Goal: Transaction & Acquisition: Purchase product/service

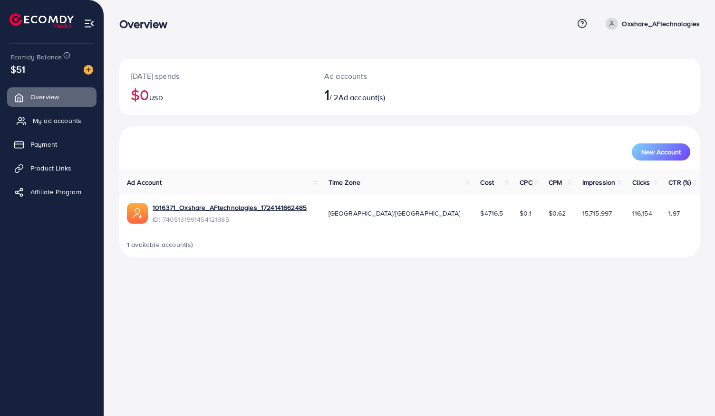
click at [60, 119] on span "My ad accounts" at bounding box center [57, 121] width 48 height 10
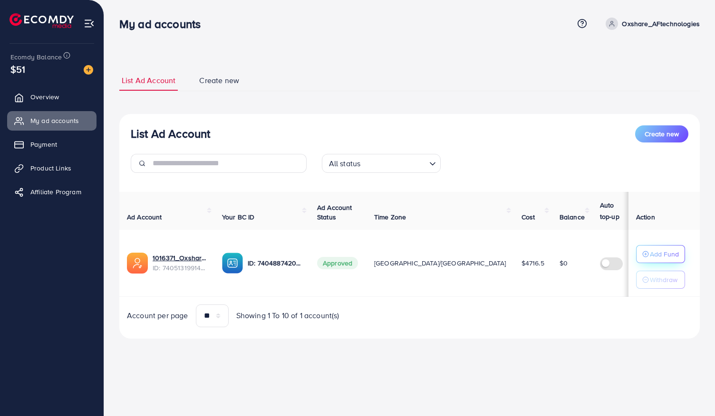
click at [660, 249] on p "Add Fund" at bounding box center [664, 254] width 29 height 11
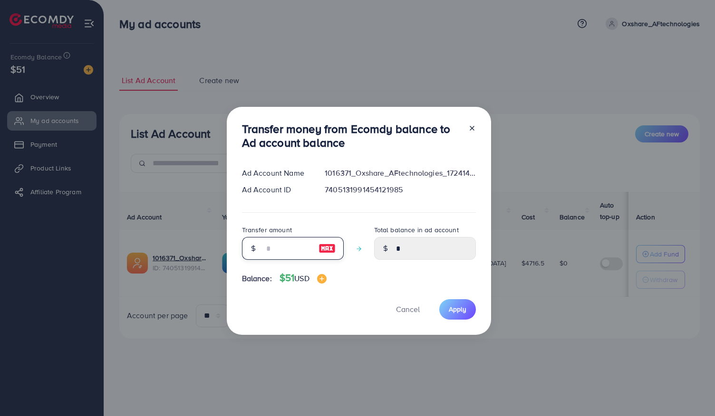
click at [271, 253] on input "number" at bounding box center [288, 248] width 48 height 23
click at [469, 131] on div at bounding box center [467, 137] width 15 height 31
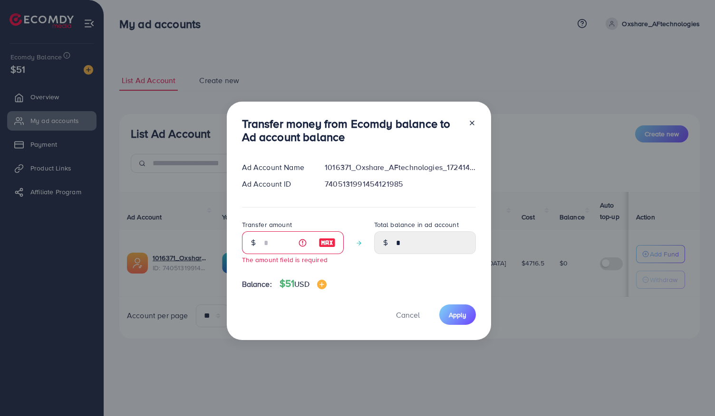
click at [470, 124] on icon at bounding box center [472, 123] width 8 height 8
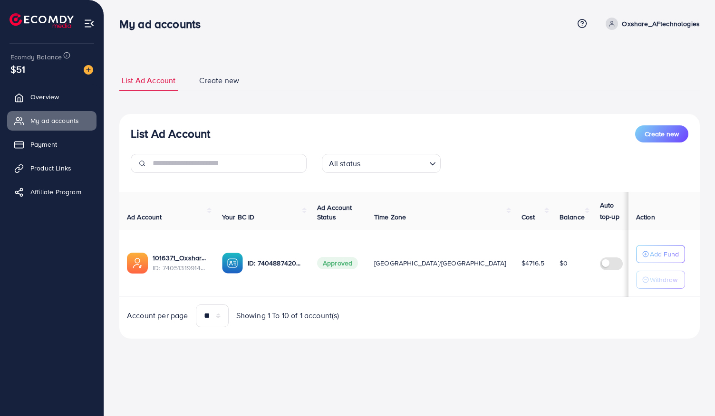
click at [220, 87] on link "Create new" at bounding box center [219, 80] width 45 height 20
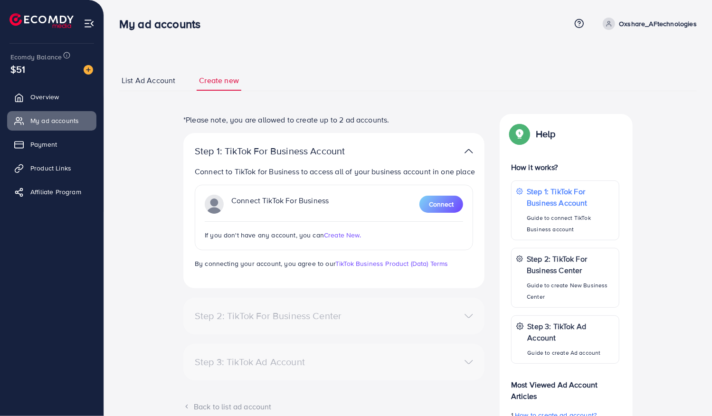
click at [153, 80] on span "List Ad Account" at bounding box center [149, 80] width 54 height 11
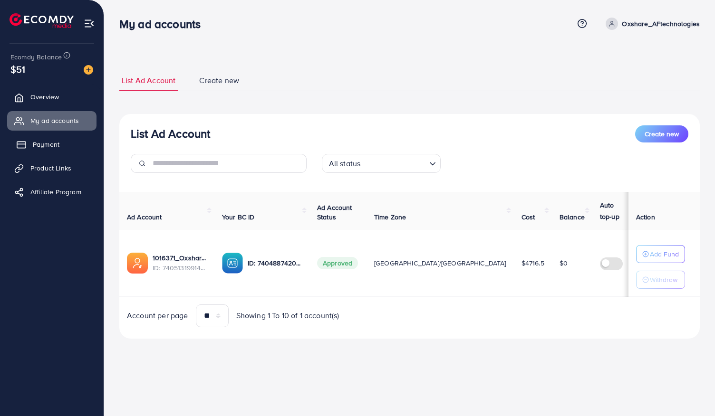
click at [51, 146] on span "Payment" at bounding box center [46, 145] width 27 height 10
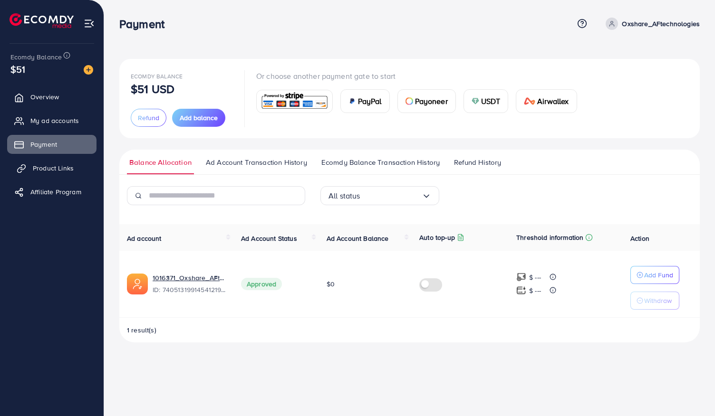
click at [57, 170] on span "Product Links" at bounding box center [53, 168] width 41 height 10
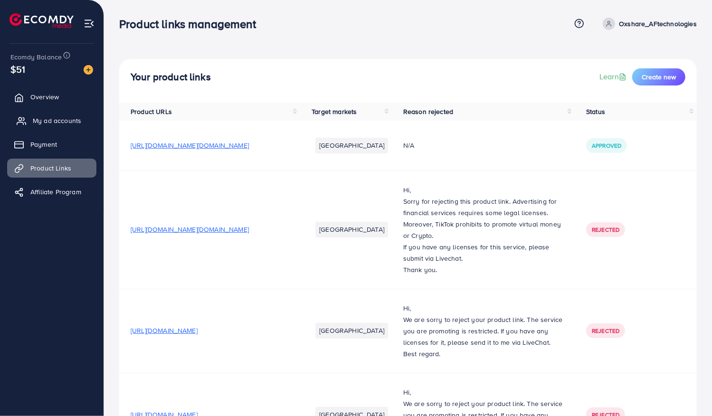
click at [49, 119] on span "My ad accounts" at bounding box center [57, 121] width 48 height 10
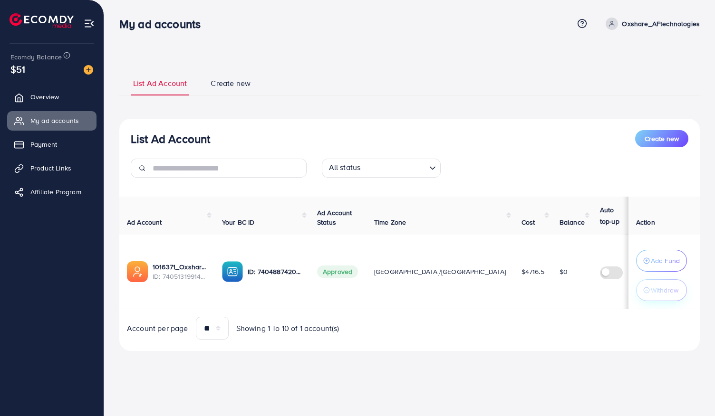
click at [665, 299] on button "Withdraw" at bounding box center [661, 290] width 51 height 22
click at [37, 100] on span "Overview" at bounding box center [47, 97] width 29 height 10
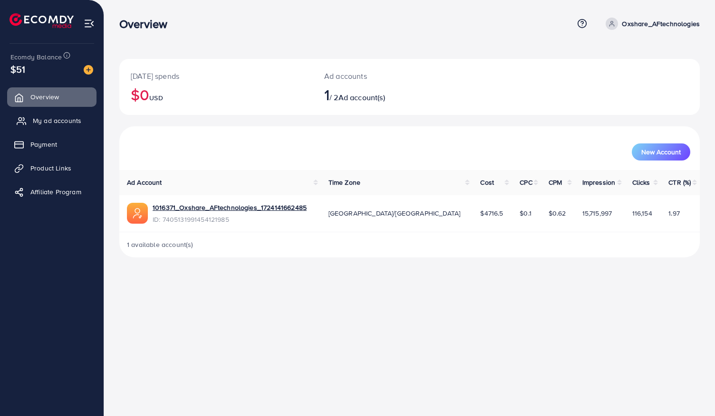
click at [36, 120] on span "My ad accounts" at bounding box center [57, 121] width 48 height 10
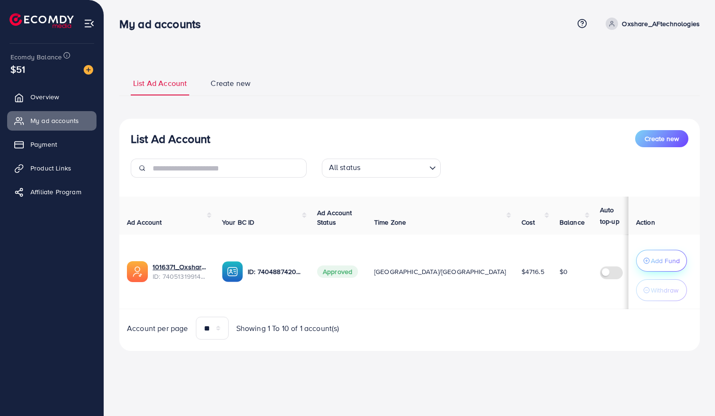
click at [663, 259] on p "Add Fund" at bounding box center [665, 260] width 29 height 11
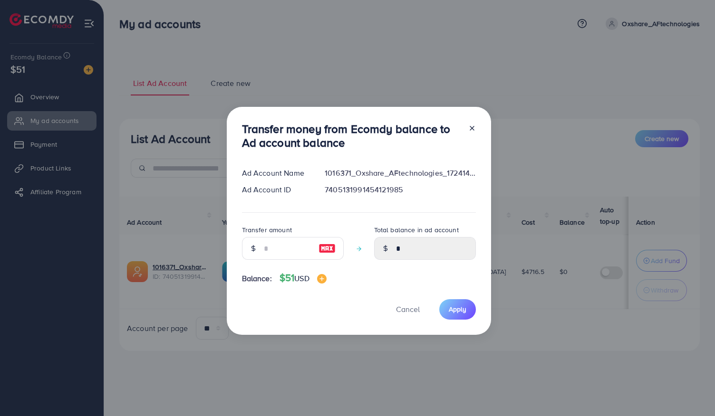
click at [471, 131] on icon at bounding box center [472, 129] width 8 height 8
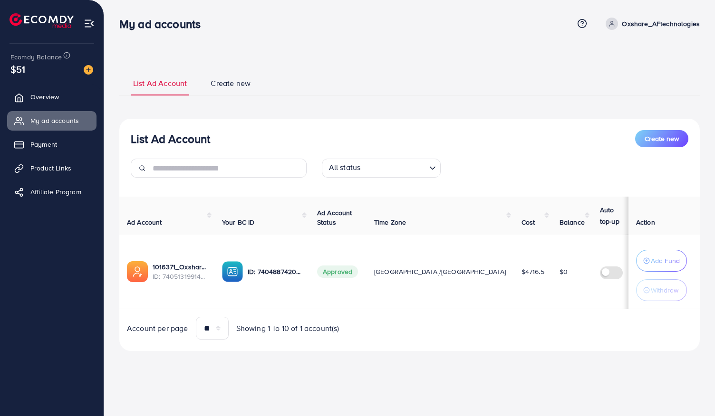
click at [90, 70] on img at bounding box center [89, 70] width 10 height 10
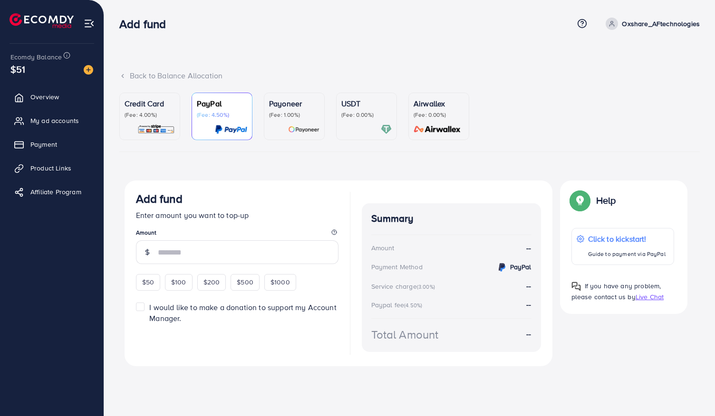
click at [152, 106] on p "Credit Card" at bounding box center [150, 103] width 50 height 11
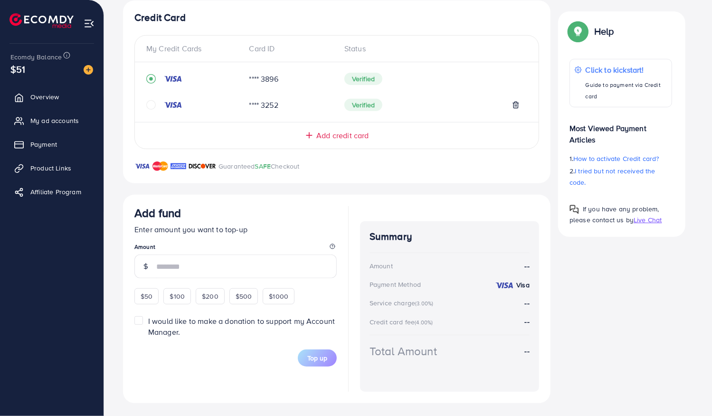
scroll to position [182, 0]
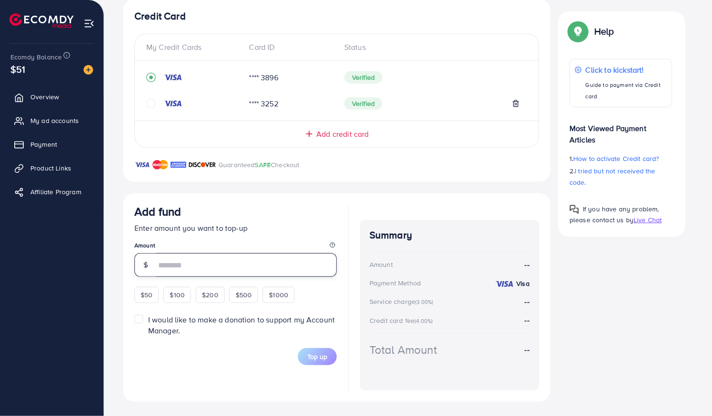
click at [262, 259] on input "number" at bounding box center [246, 265] width 181 height 24
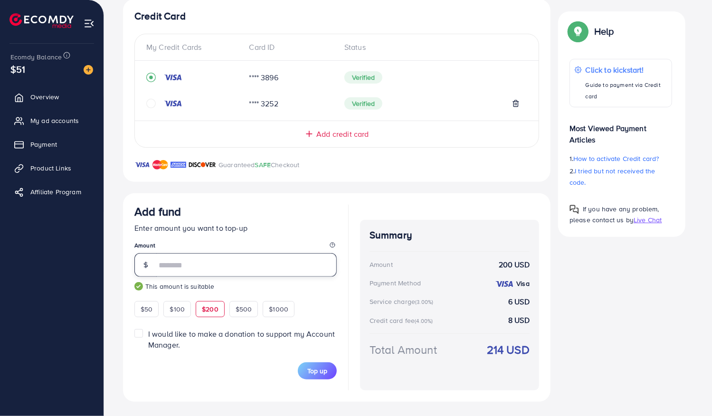
type input "***"
click at [259, 209] on div "Add fund" at bounding box center [235, 214] width 202 height 18
click at [323, 375] on button "Top up" at bounding box center [317, 371] width 39 height 17
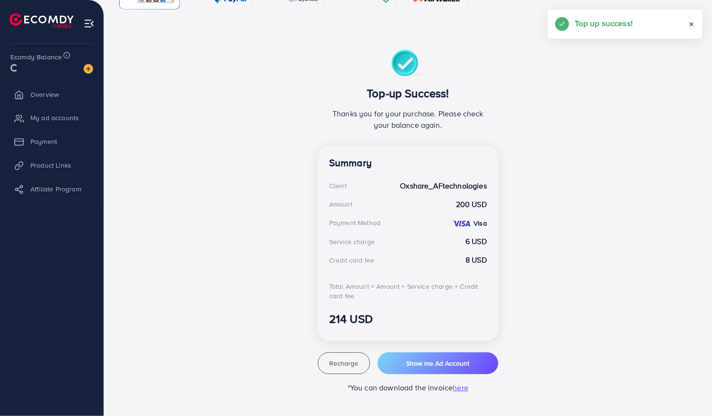
scroll to position [130, 0]
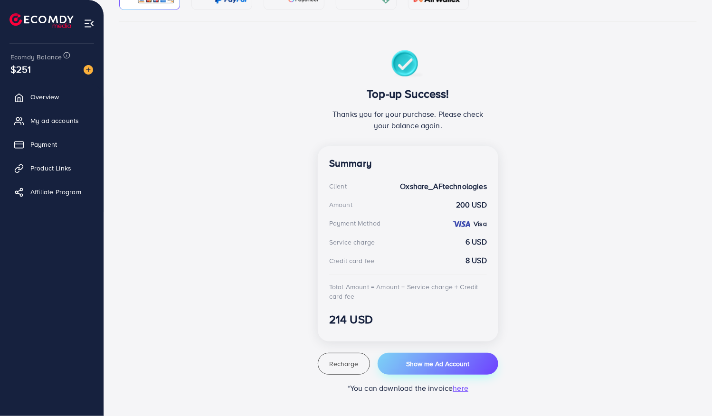
click at [426, 364] on span "Show me Ad Account" at bounding box center [437, 364] width 63 height 10
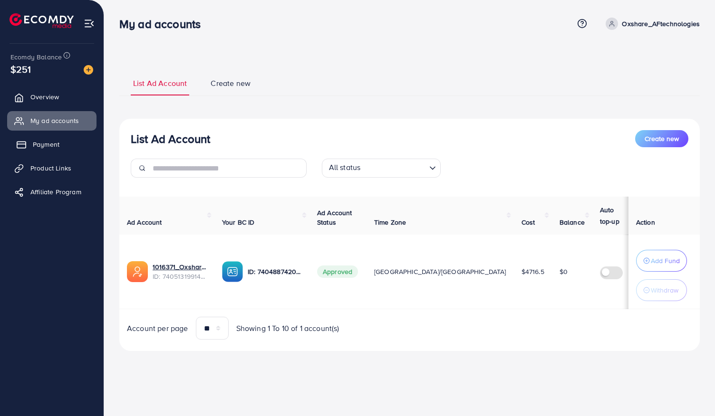
click at [67, 143] on link "Payment" at bounding box center [51, 144] width 89 height 19
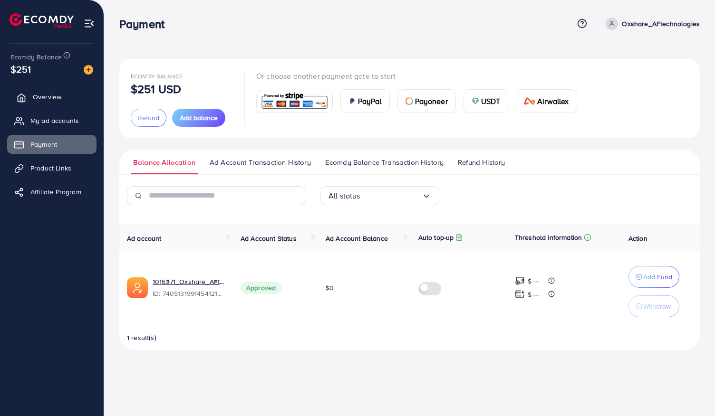
click at [59, 91] on link "Overview" at bounding box center [51, 96] width 89 height 19
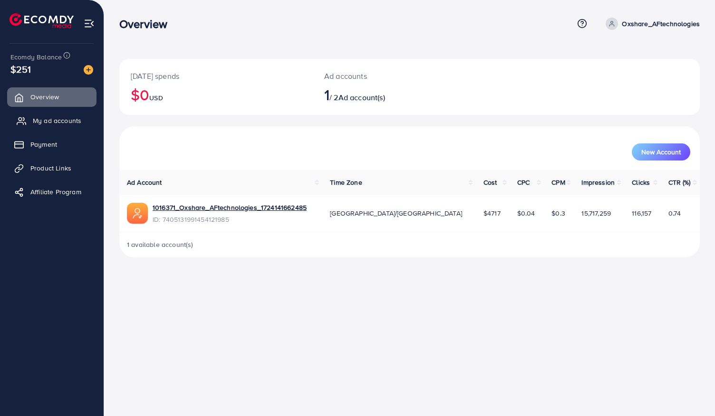
click at [65, 123] on span "My ad accounts" at bounding box center [57, 121] width 48 height 10
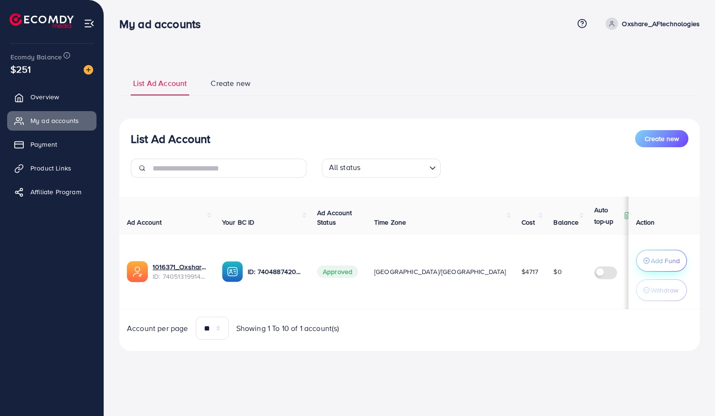
click at [644, 263] on circle "button" at bounding box center [646, 261] width 6 height 6
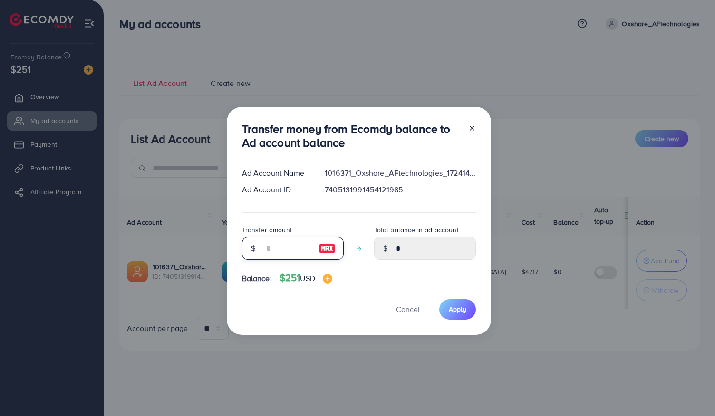
click at [289, 249] on input "number" at bounding box center [288, 248] width 48 height 23
click at [333, 277] on div "Transfer money from Ecomdy balance to Ad account balance Ad Account Name 101637…" at bounding box center [359, 221] width 264 height 228
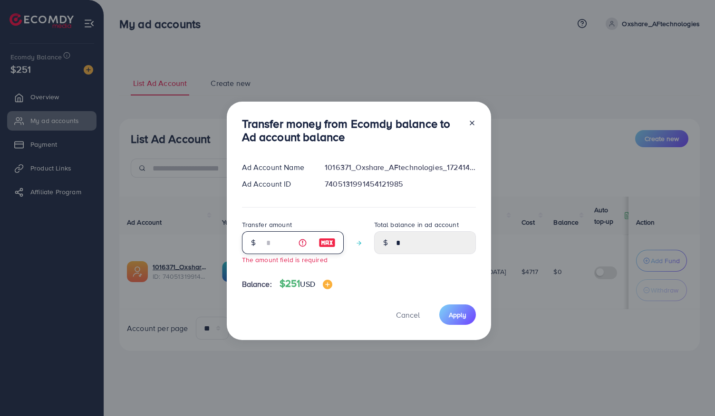
click at [284, 247] on input "number" at bounding box center [288, 242] width 48 height 23
click at [323, 240] on img at bounding box center [326, 242] width 17 height 11
type input "***"
type input "******"
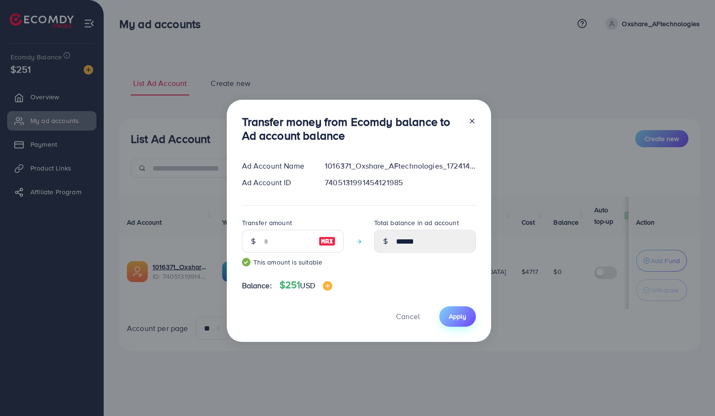
click at [459, 320] on span "Apply" at bounding box center [458, 317] width 18 height 10
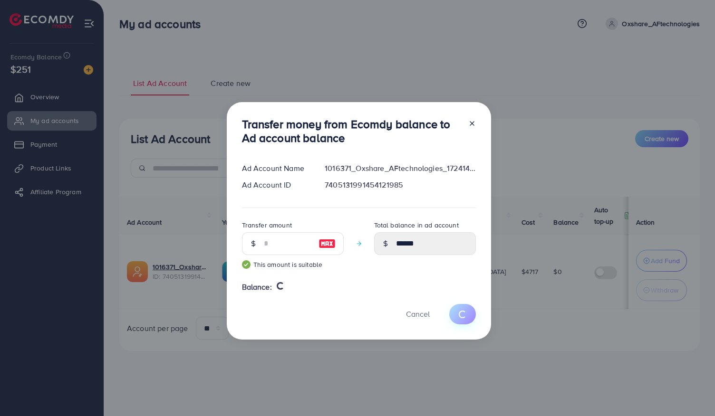
type input "*"
